Goal: Task Accomplishment & Management: Use online tool/utility

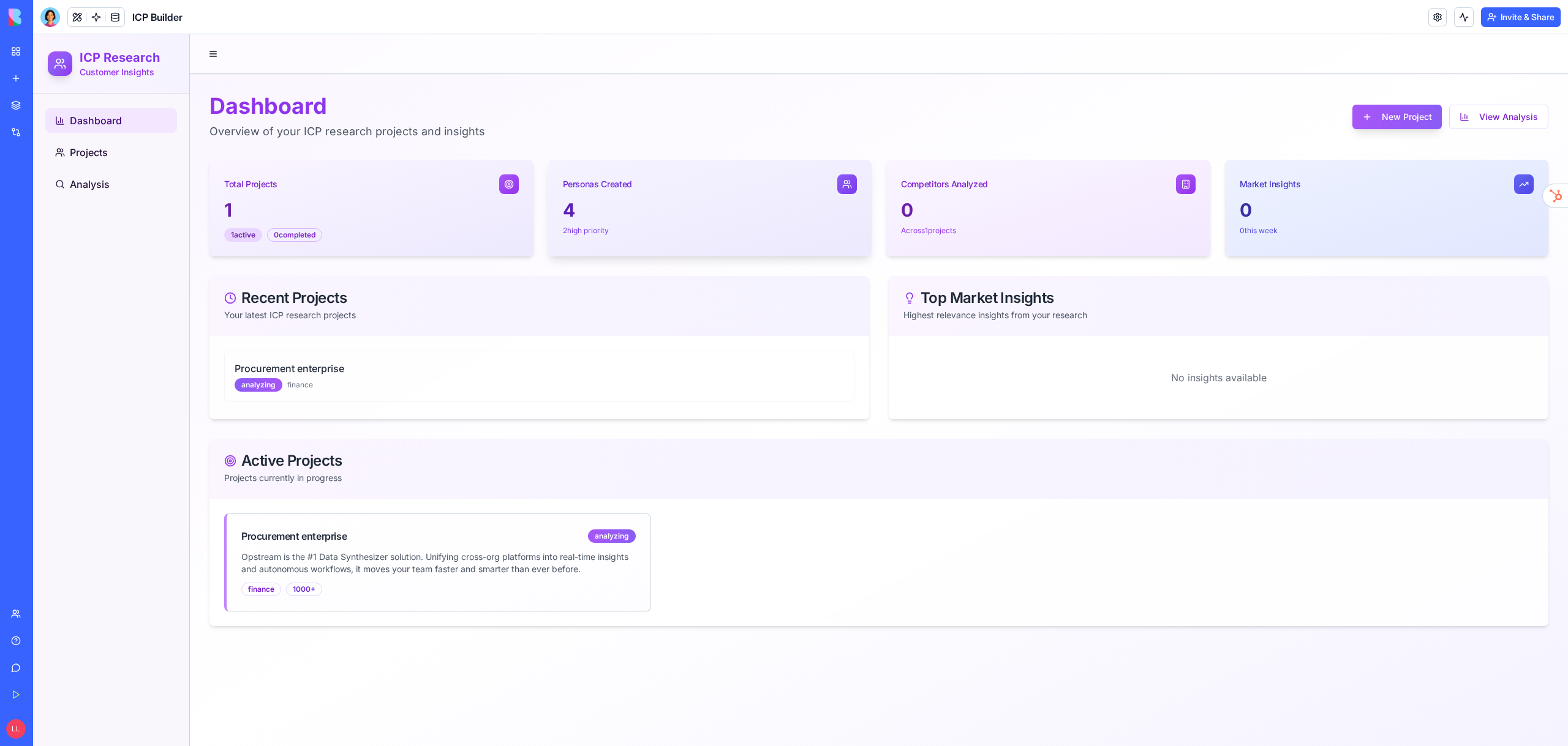
click at [561, 209] on div "4 2 high priority" at bounding box center [710, 225] width 324 height 52
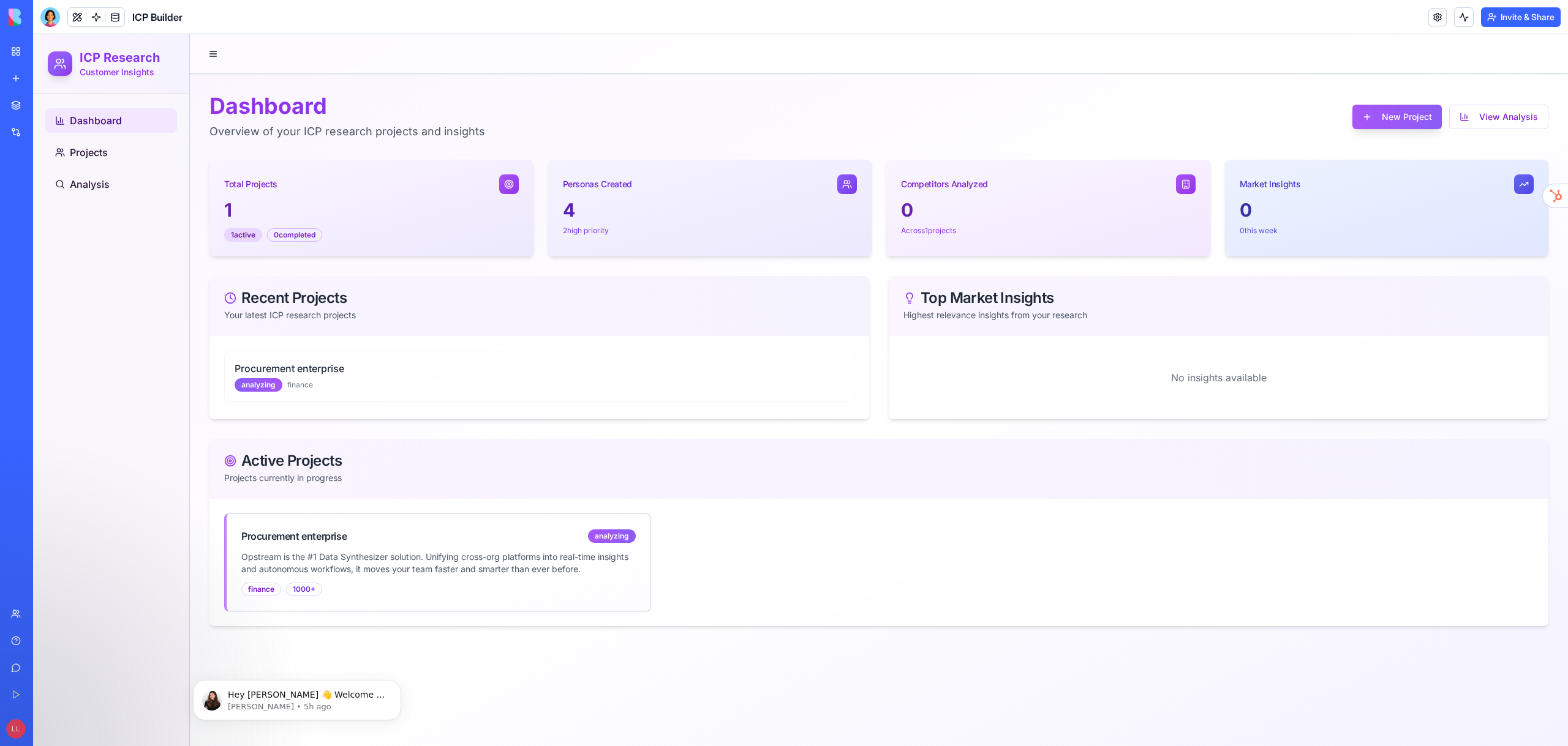
click at [356, 329] on div "Recent Projects Your latest ICP research projects" at bounding box center [539, 306] width 659 height 60
click at [268, 591] on div "finance" at bounding box center [261, 589] width 40 height 14
click at [306, 591] on div "1000+" at bounding box center [304, 589] width 36 height 14
click at [301, 519] on div "Procurement enterprise analyzing" at bounding box center [439, 532] width 424 height 37
click at [1492, 114] on button "View Analysis" at bounding box center [1499, 116] width 99 height 24
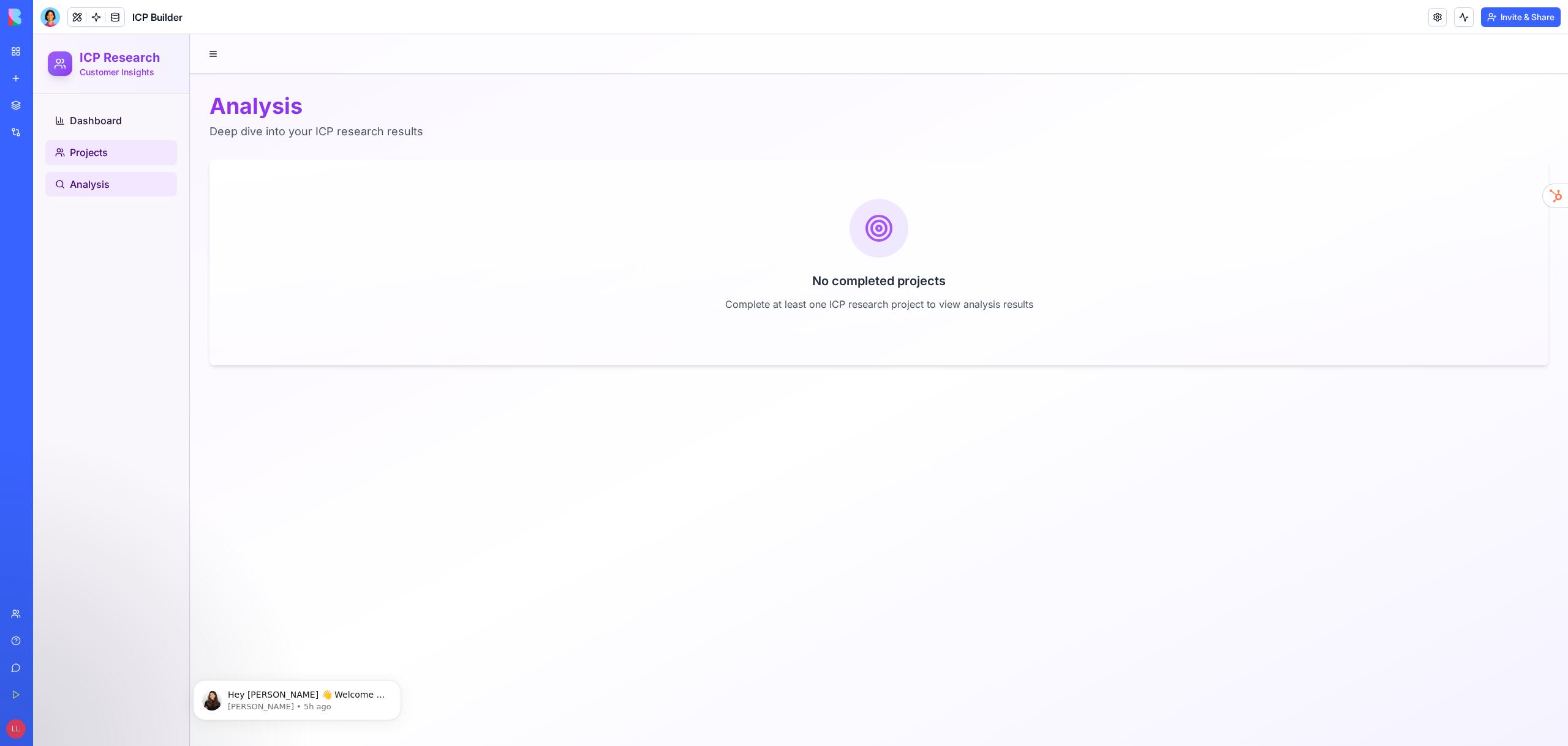
click at [88, 161] on link "Projects" at bounding box center [110, 152] width 131 height 24
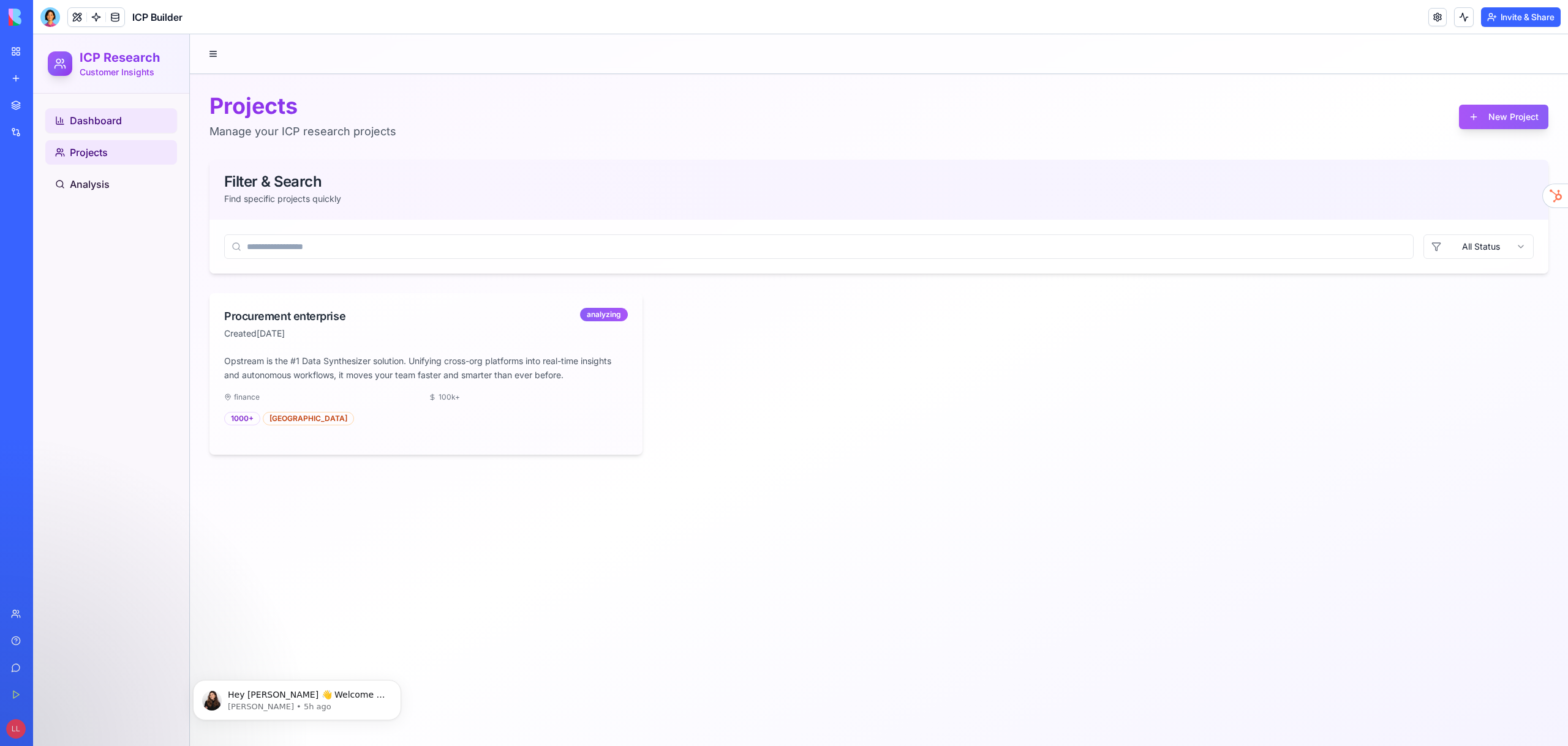
click at [102, 122] on span "Dashboard" at bounding box center [96, 120] width 52 height 14
